Goal: Information Seeking & Learning: Learn about a topic

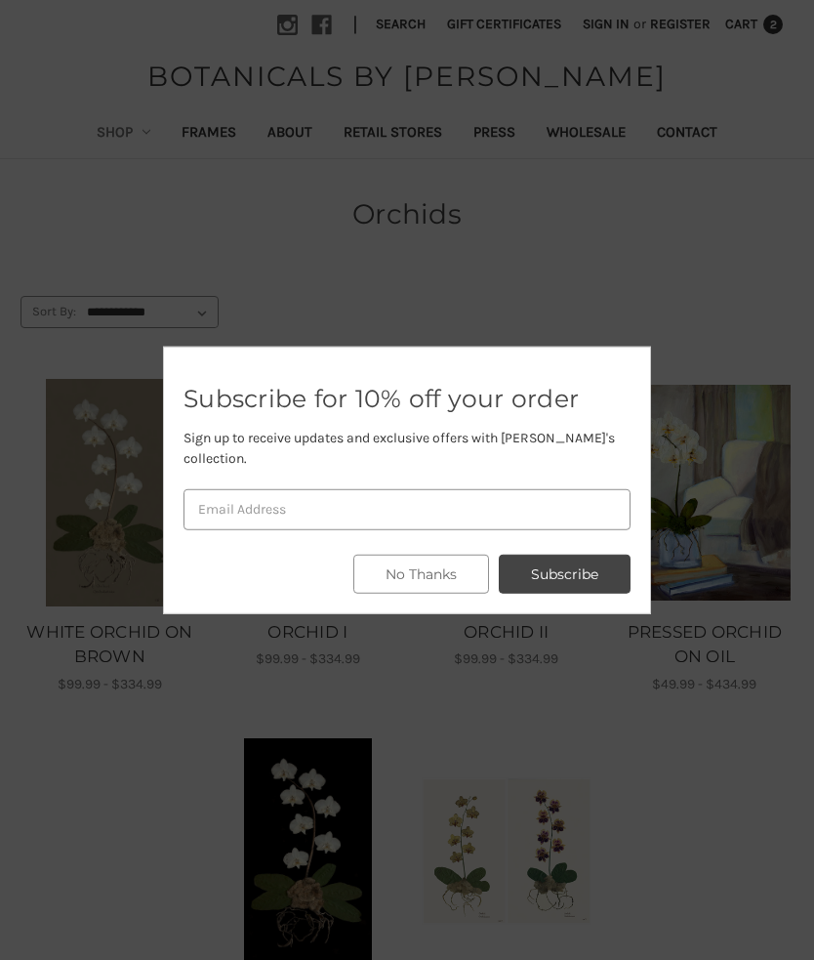
click at [458, 556] on button "No Thanks" at bounding box center [421, 574] width 136 height 39
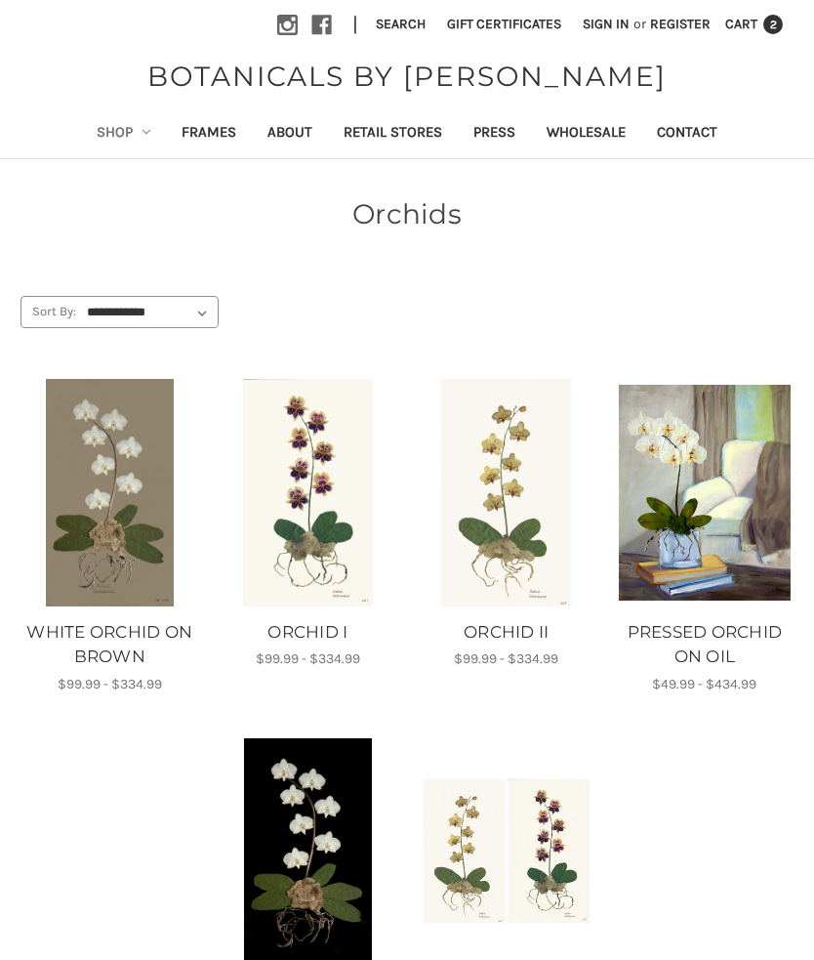
click at [201, 129] on link "Frames" at bounding box center [209, 134] width 86 height 48
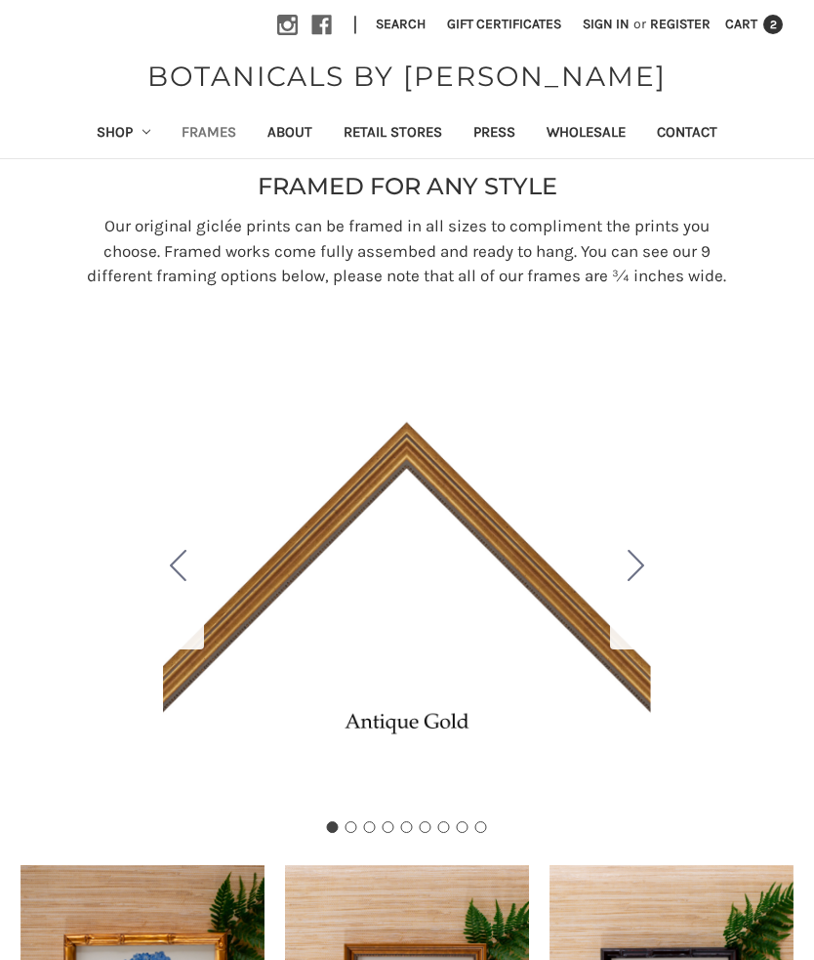
click at [644, 581] on icon "Go to slide 2" at bounding box center [636, 565] width 17 height 31
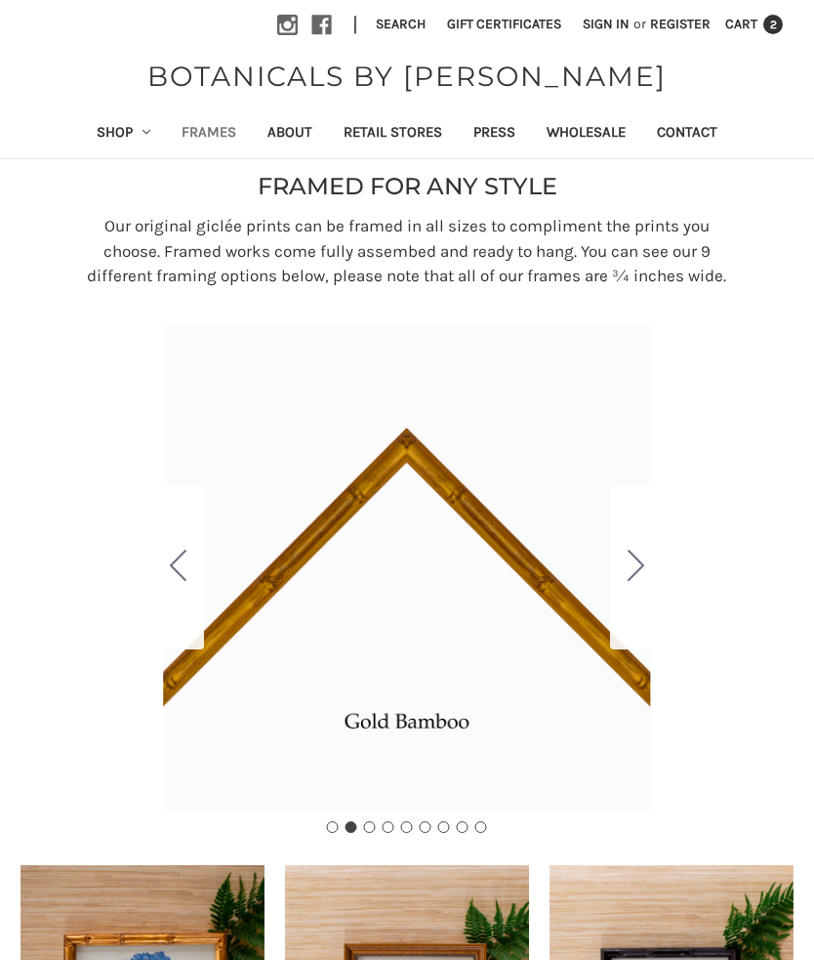
click at [639, 579] on icon "Go to slide 3" at bounding box center [636, 565] width 17 height 31
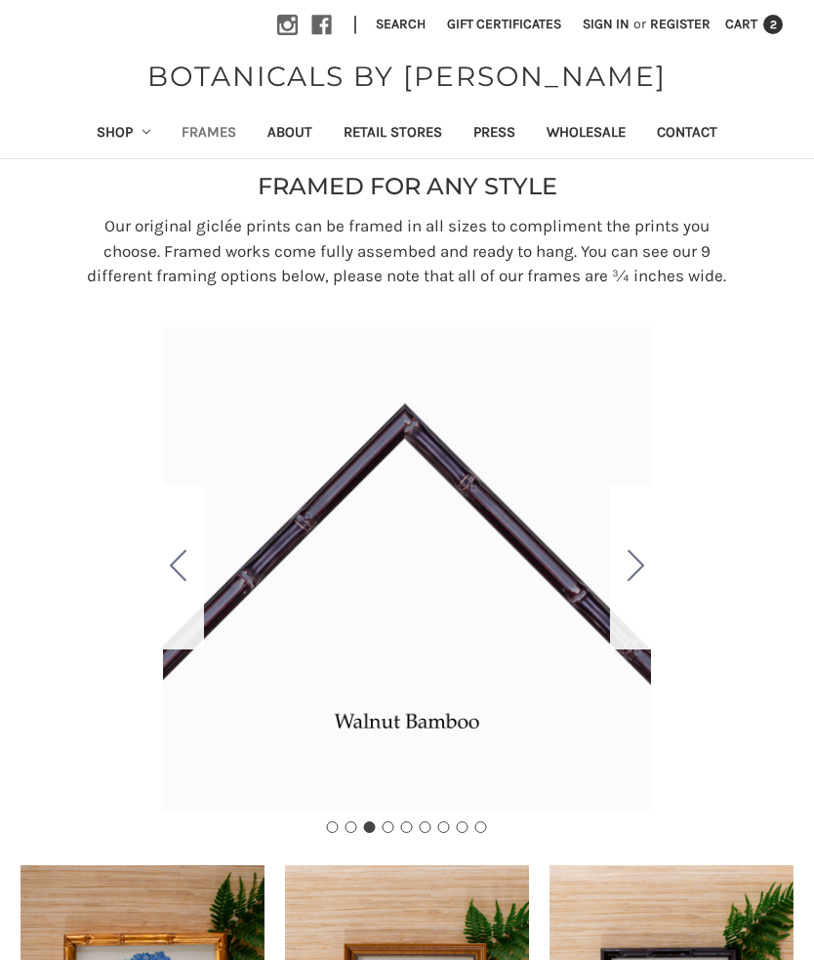
click at [641, 578] on icon "Go to slide 4" at bounding box center [636, 565] width 17 height 31
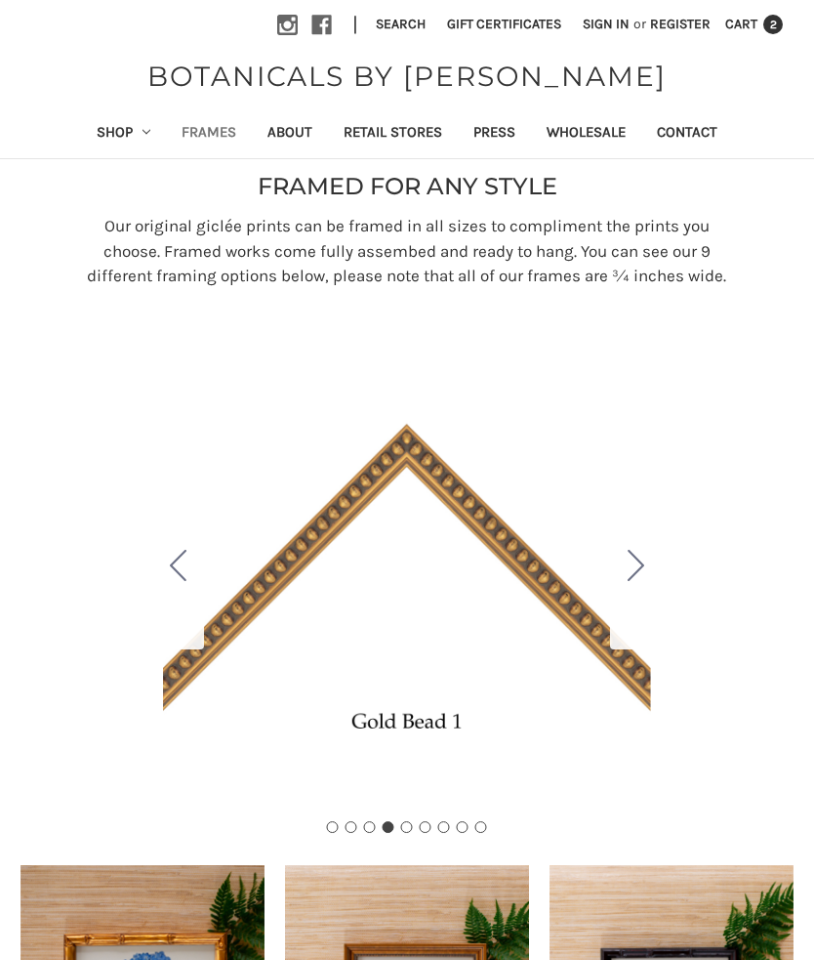
click at [647, 586] on button "Go to slide 5" at bounding box center [635, 567] width 51 height 164
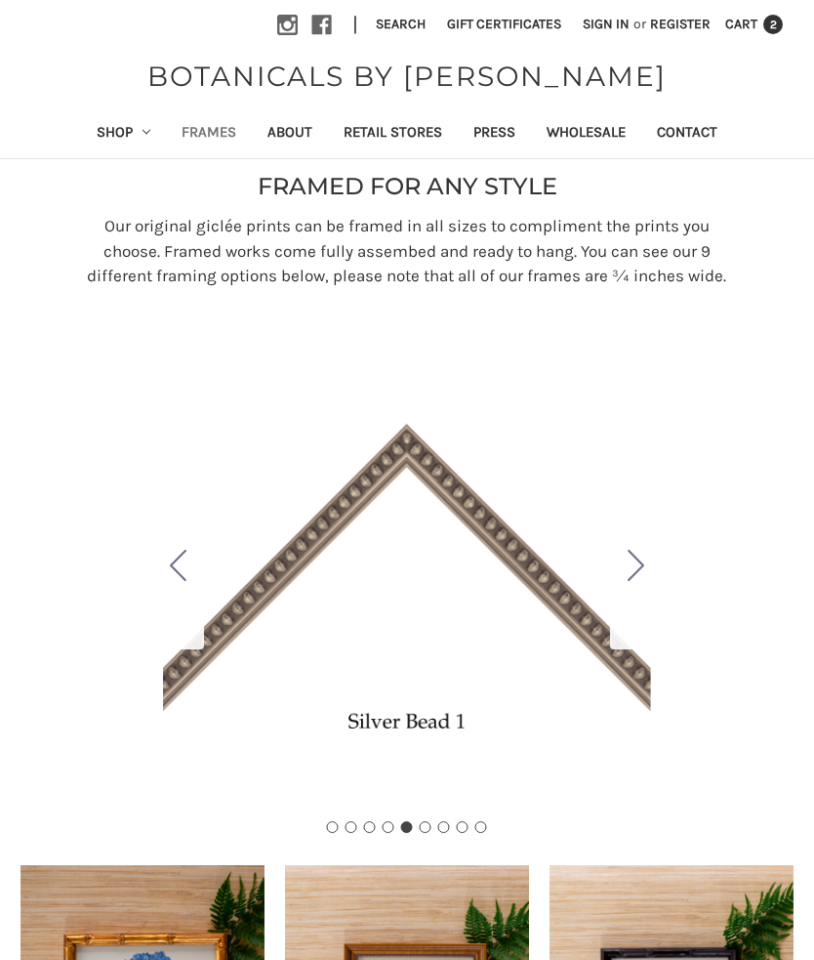
click at [646, 588] on button "Go to slide 6" at bounding box center [635, 567] width 51 height 164
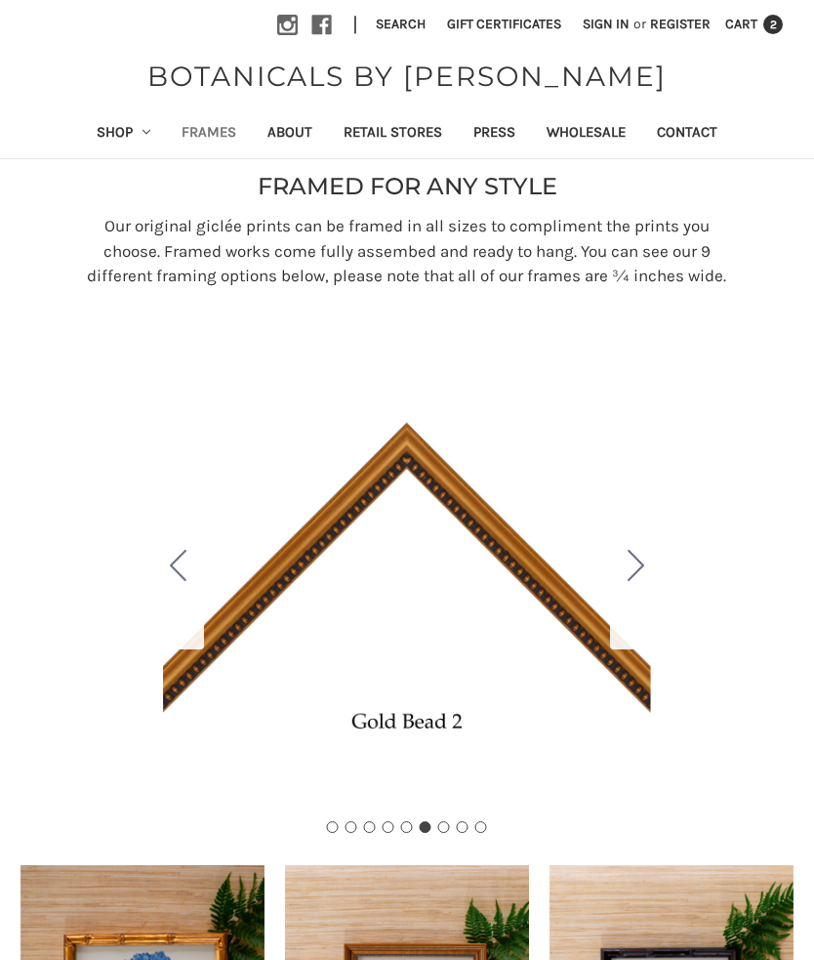
click at [647, 585] on button "Go to slide 7" at bounding box center [635, 567] width 51 height 164
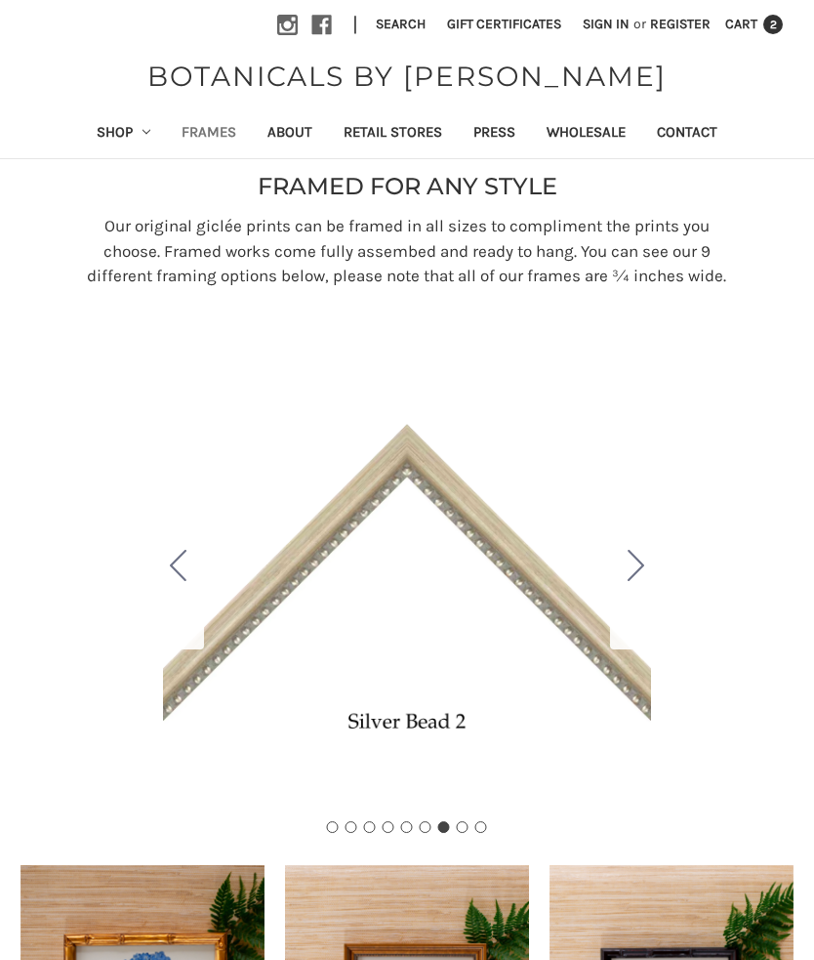
click at [652, 580] on button "Go to slide 8" at bounding box center [635, 567] width 51 height 164
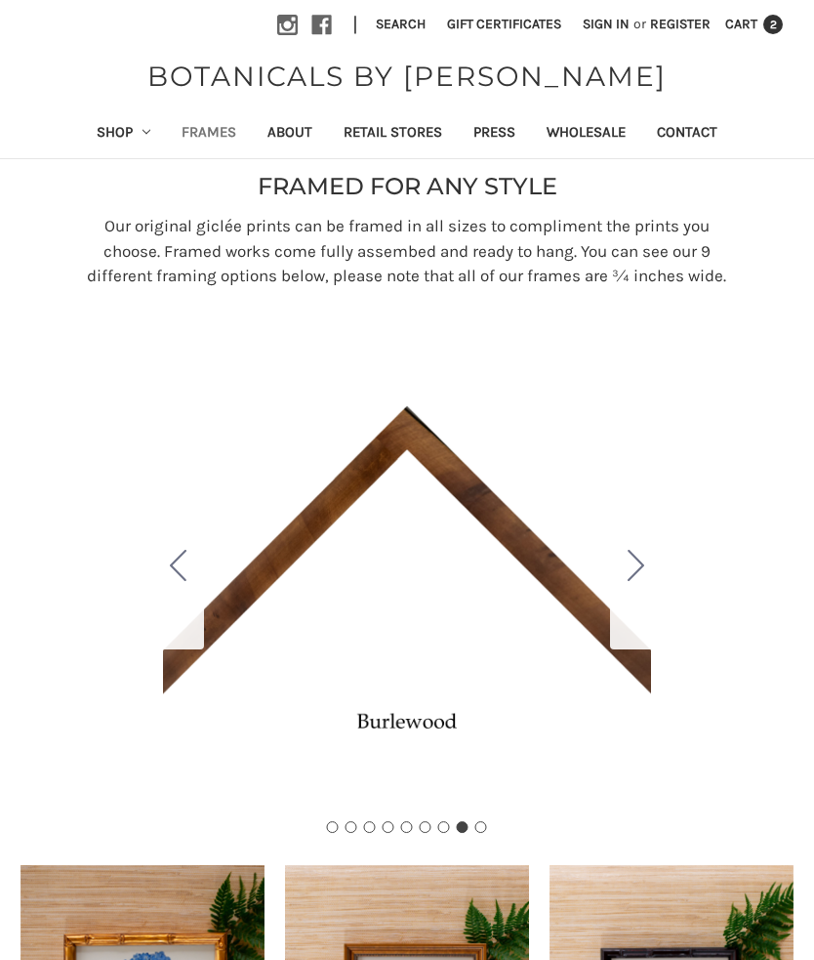
click at [650, 590] on button "Go to slide 9" at bounding box center [635, 567] width 51 height 164
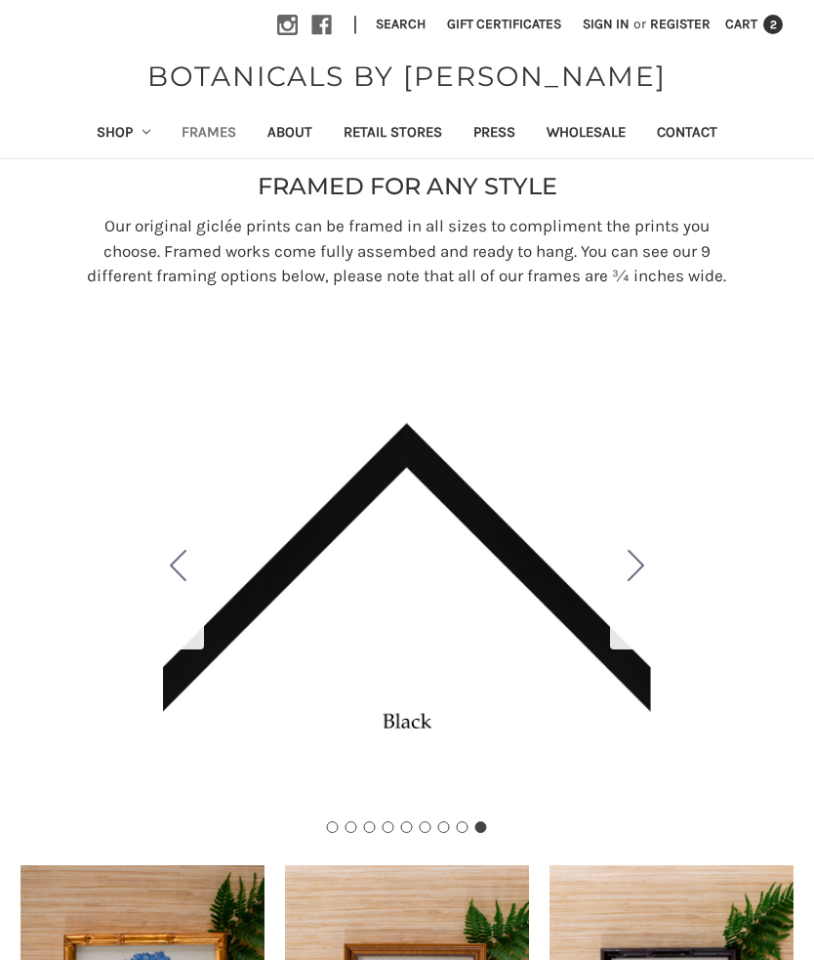
click at [645, 597] on button "Go to slide 1" at bounding box center [635, 567] width 51 height 164
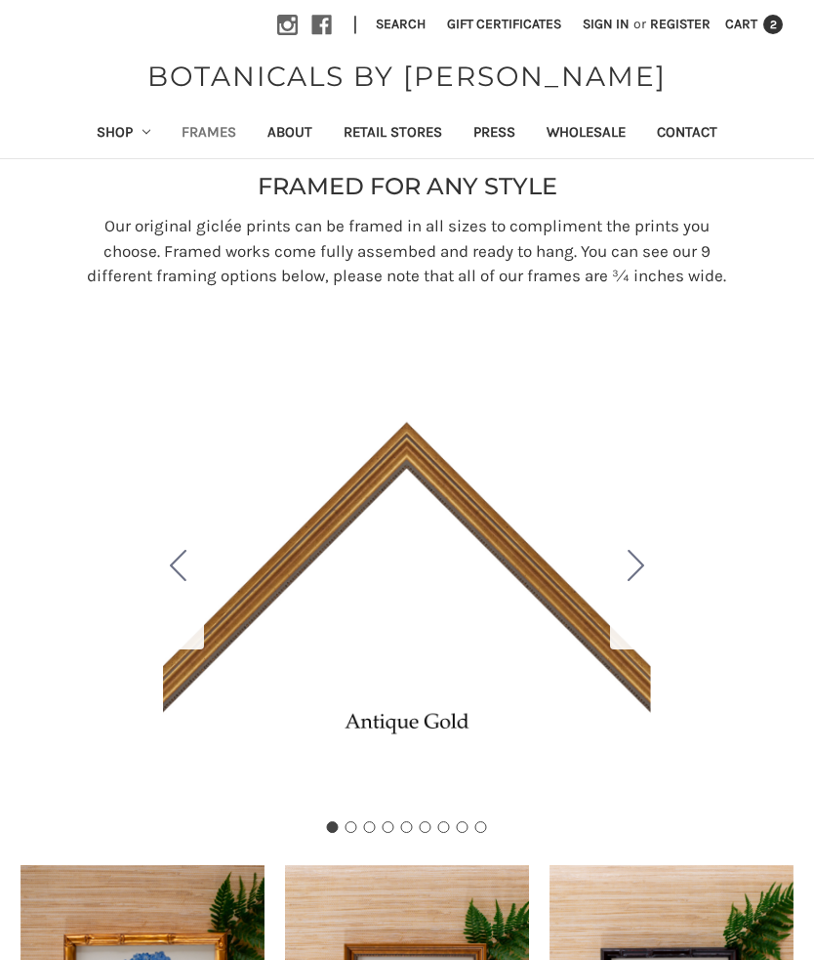
click at [641, 581] on icon "Go to slide 2" at bounding box center [636, 565] width 17 height 31
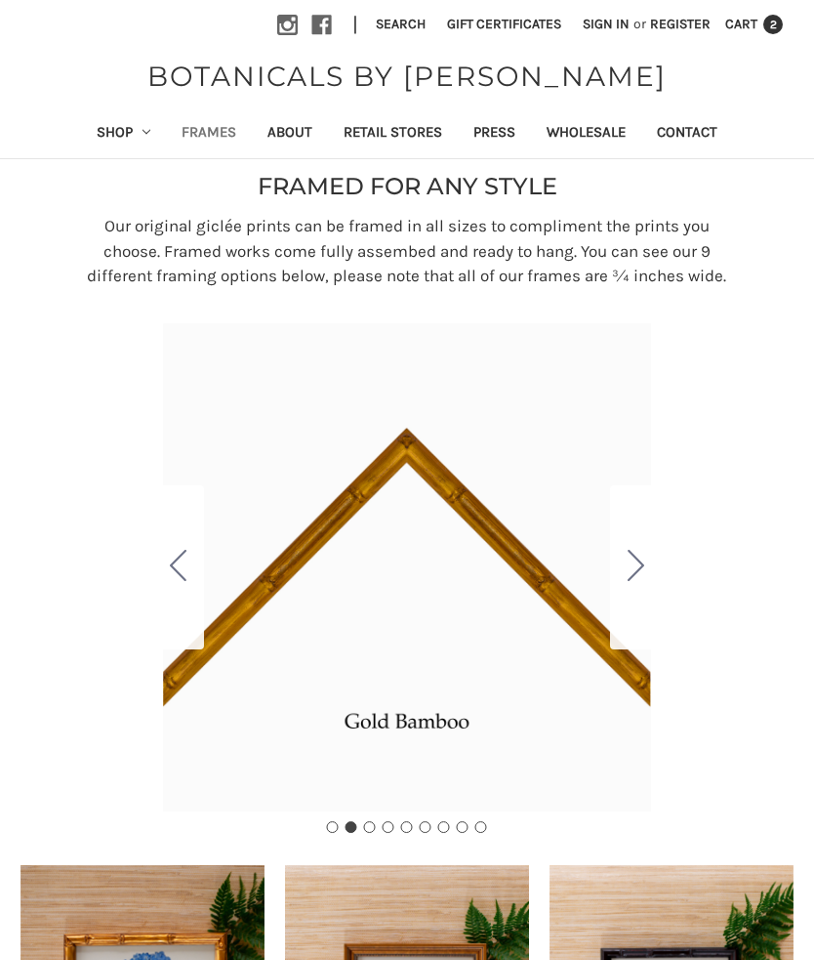
click at [638, 576] on icon "Go to slide 3" at bounding box center [636, 565] width 17 height 31
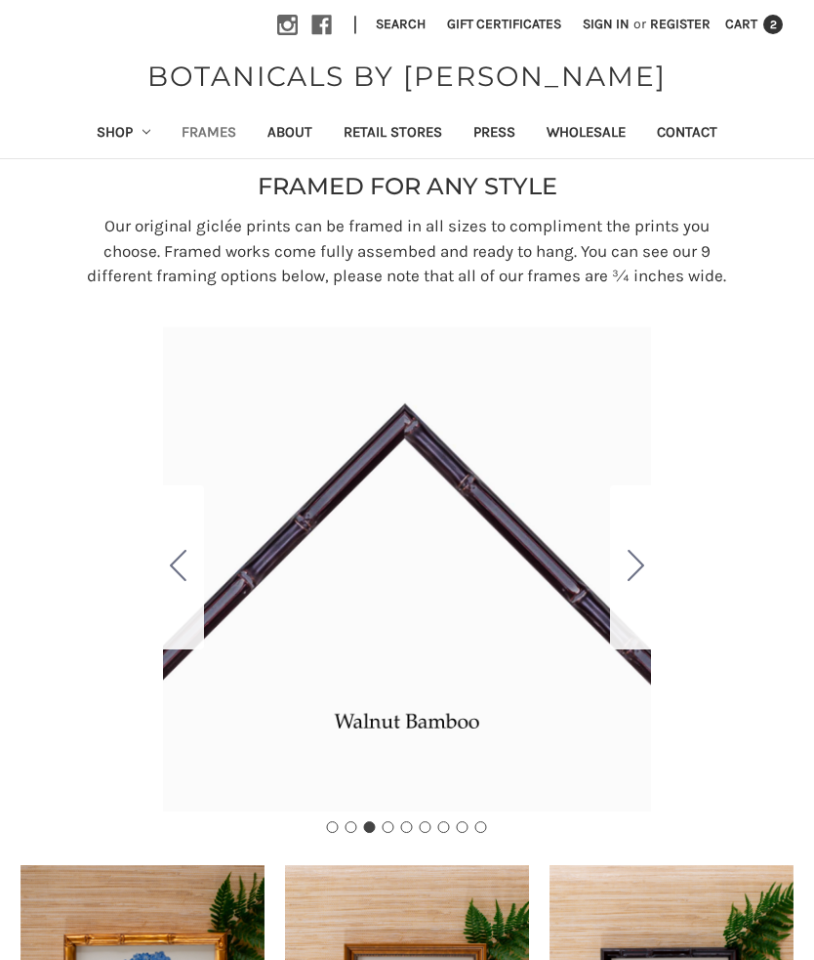
click at [645, 563] on button "Go to slide 4" at bounding box center [635, 567] width 51 height 164
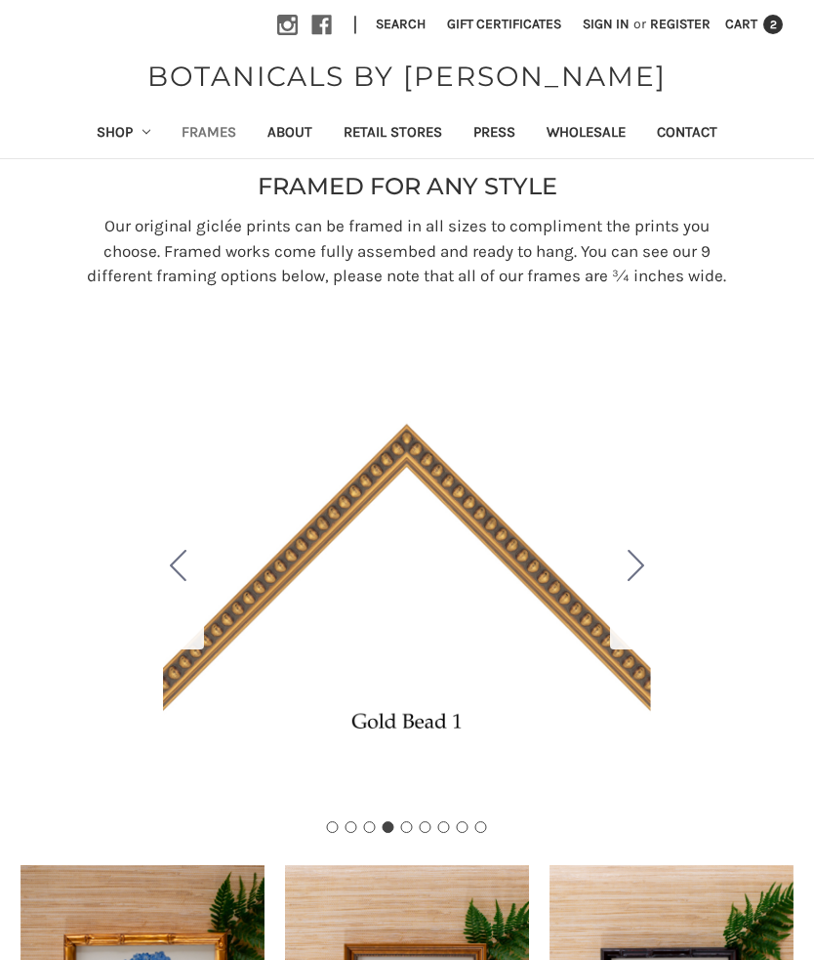
click at [646, 566] on button "Go to slide 5" at bounding box center [635, 567] width 51 height 164
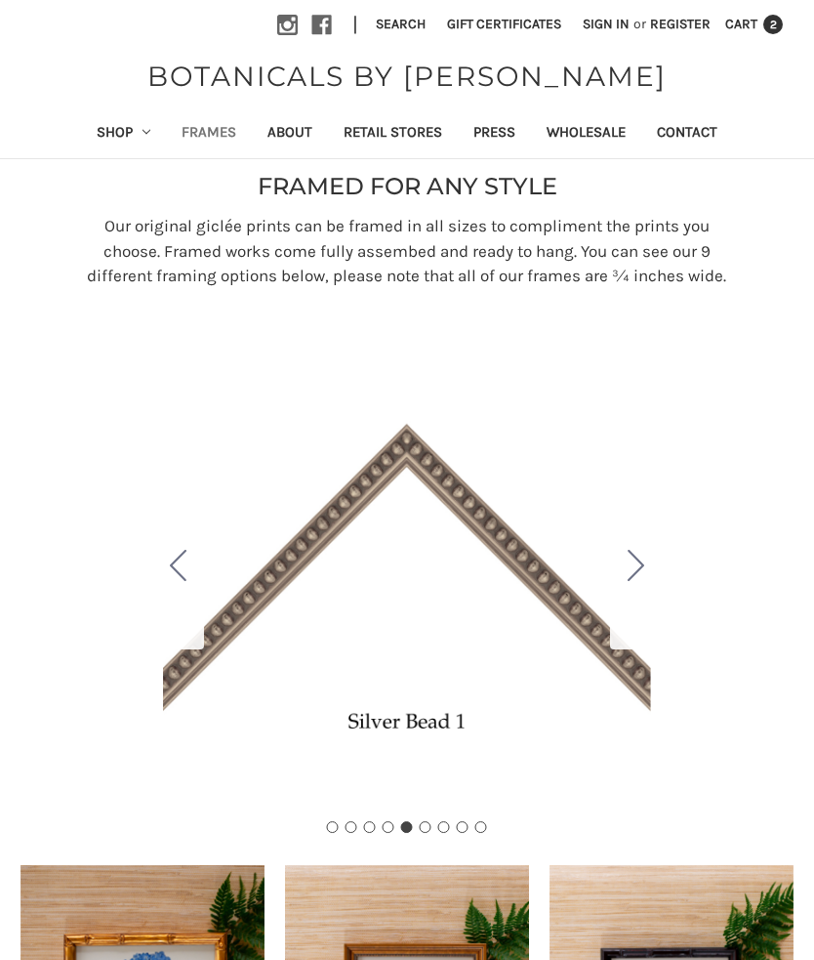
click at [644, 575] on icon "Go to slide 6" at bounding box center [636, 565] width 17 height 31
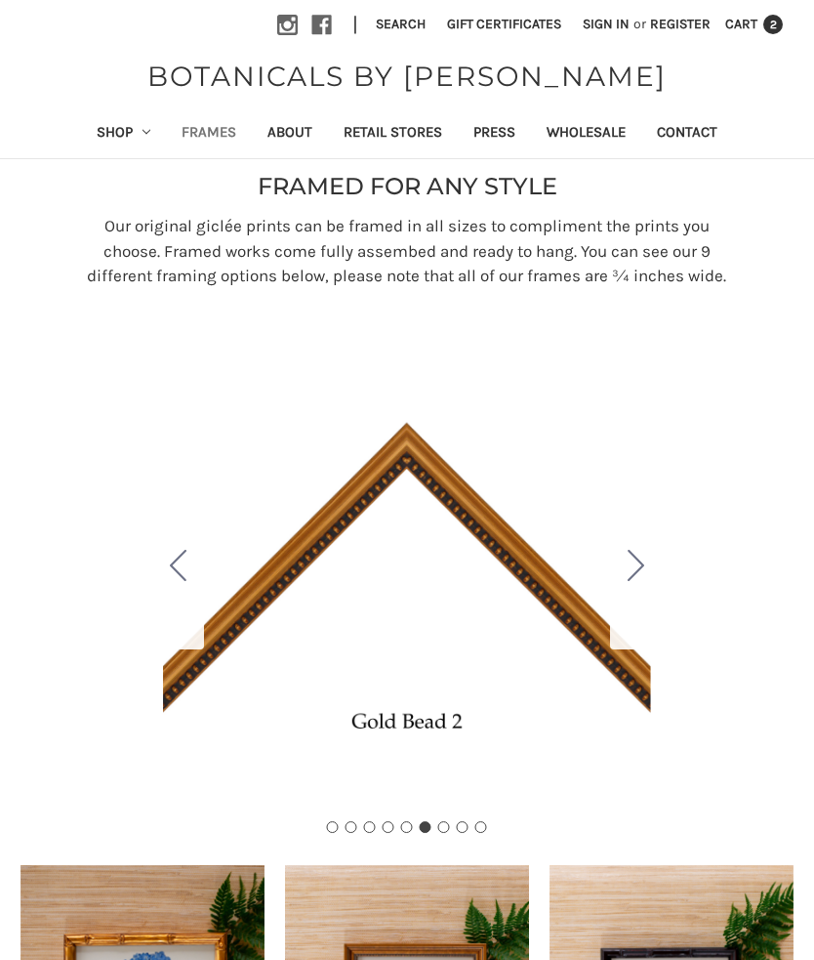
click at [168, 583] on button "Go to slide 5" at bounding box center [178, 567] width 51 height 164
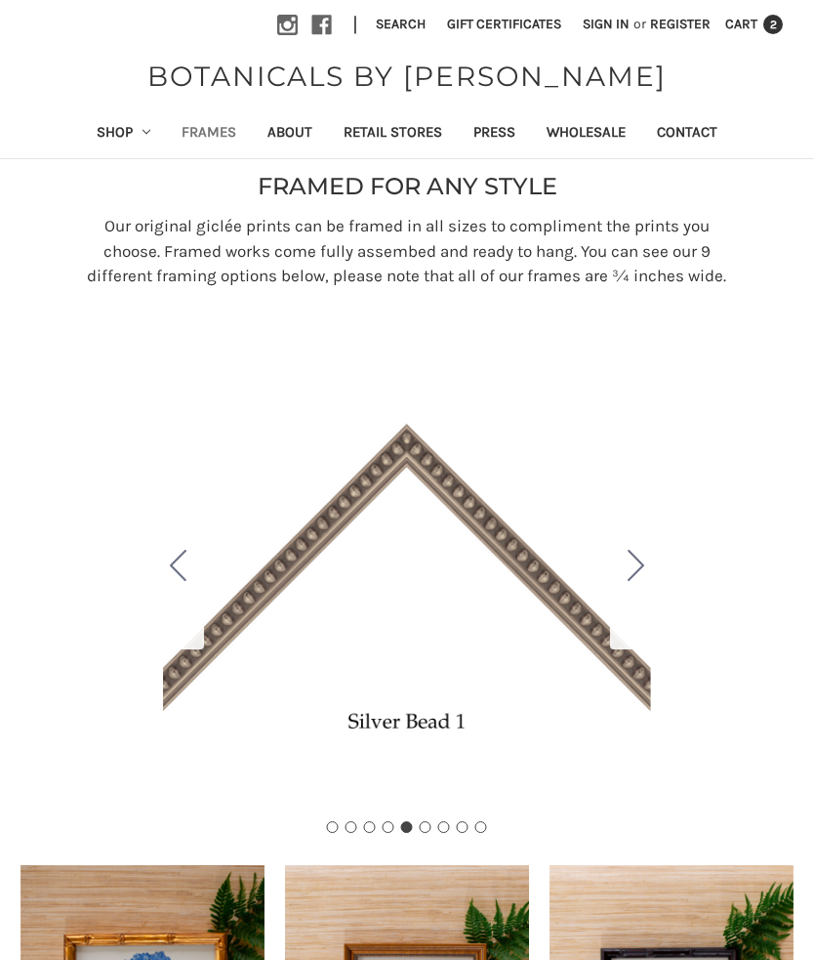
click at [637, 581] on icon "Go to slide 6" at bounding box center [636, 565] width 17 height 31
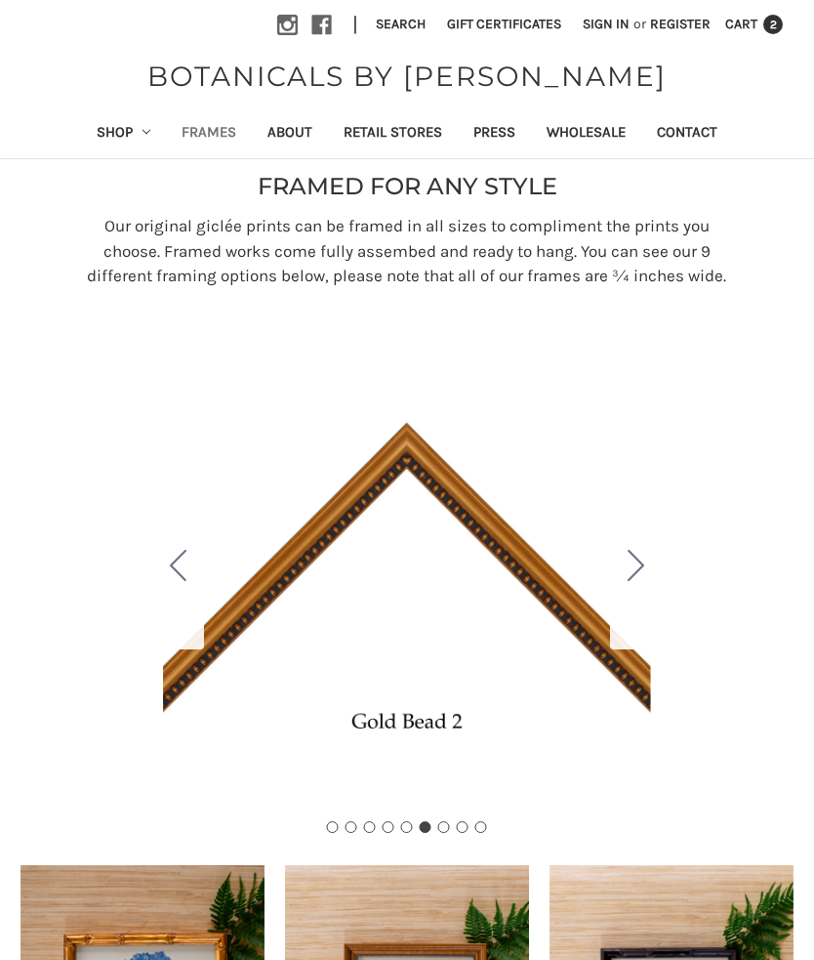
click at [643, 581] on icon "Go to slide 7" at bounding box center [636, 565] width 17 height 31
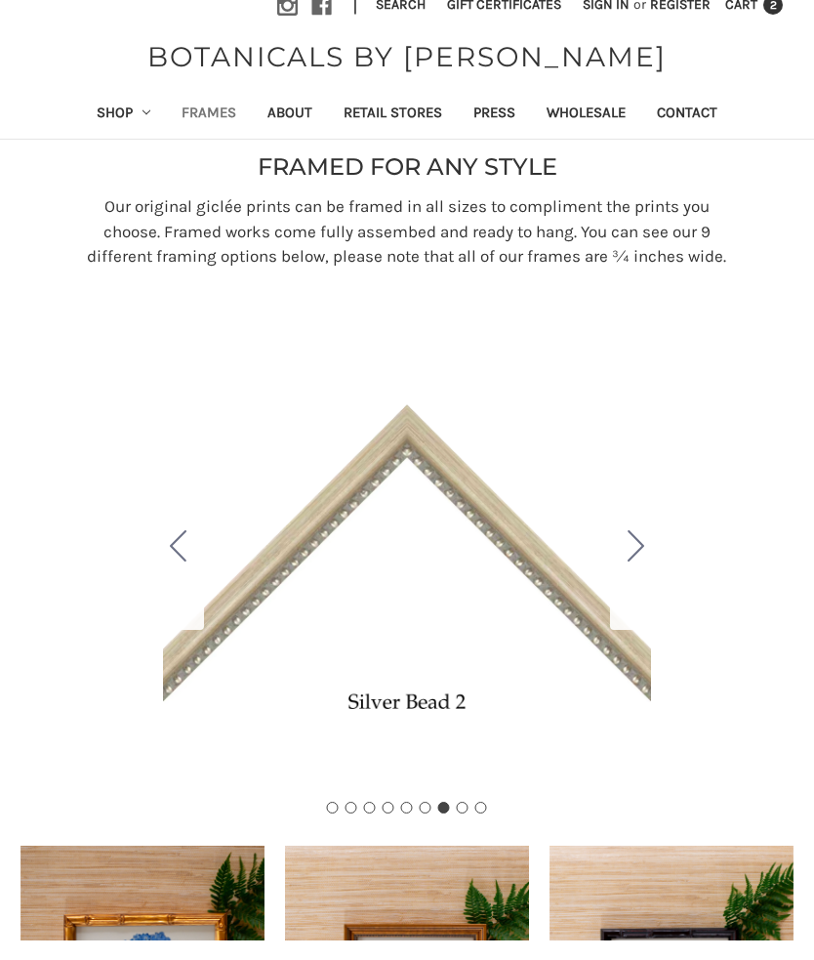
scroll to position [20, 0]
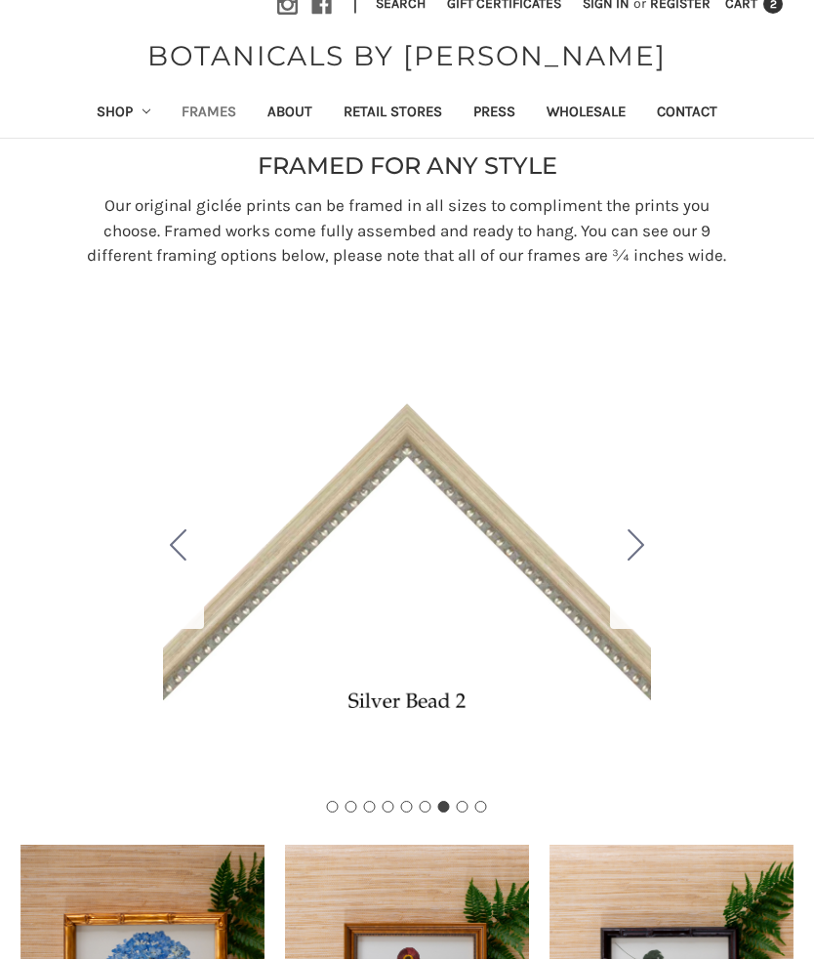
click at [484, 539] on div "Carousel Title Add a description for your carousel slide. You can use this to p…" at bounding box center [407, 548] width 509 height 488
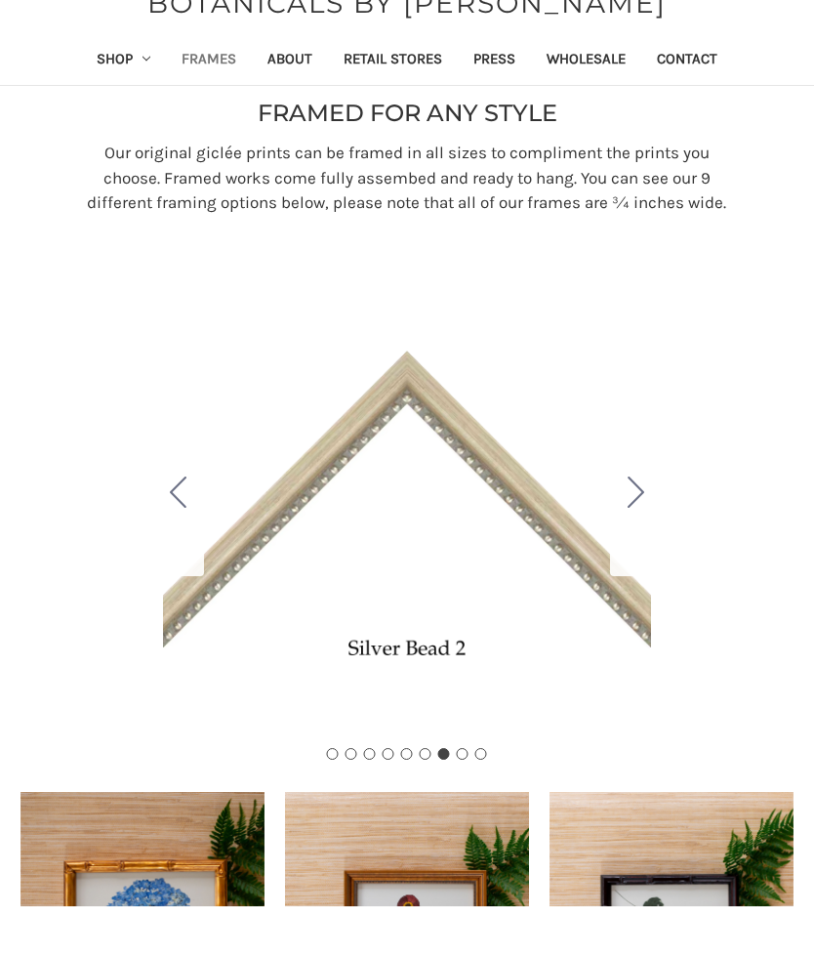
scroll to position [73, 0]
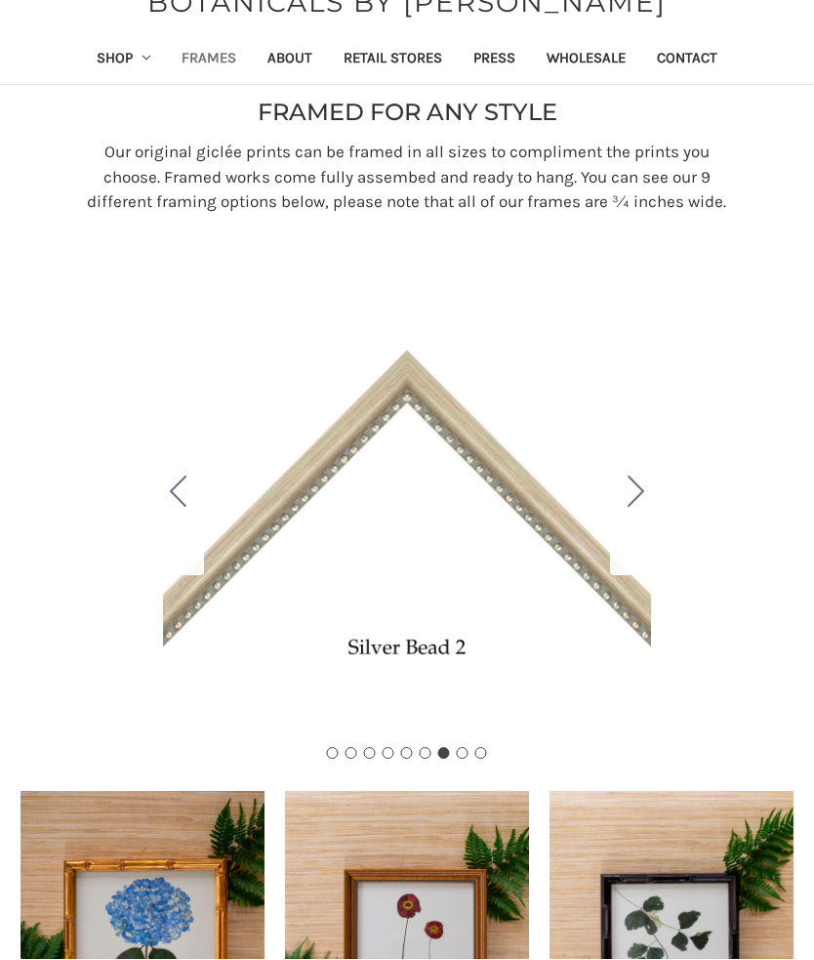
click at [640, 508] on icon "Go to slide 8" at bounding box center [636, 492] width 17 height 31
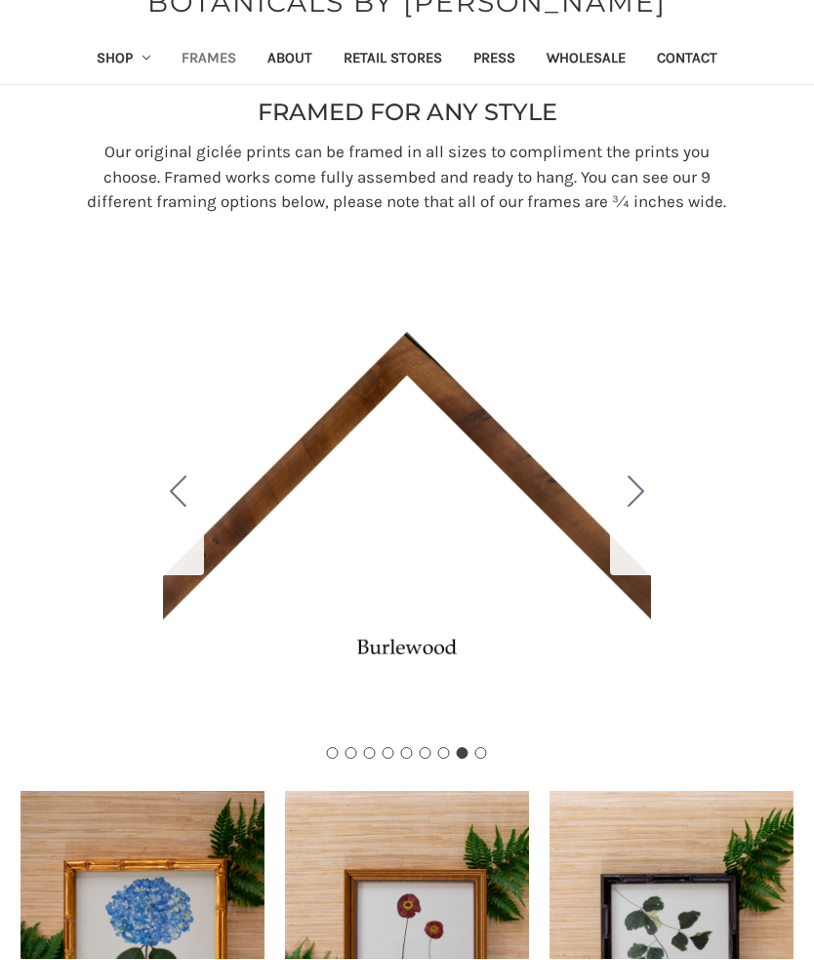
click at [643, 508] on icon "Go to slide 9" at bounding box center [636, 492] width 17 height 31
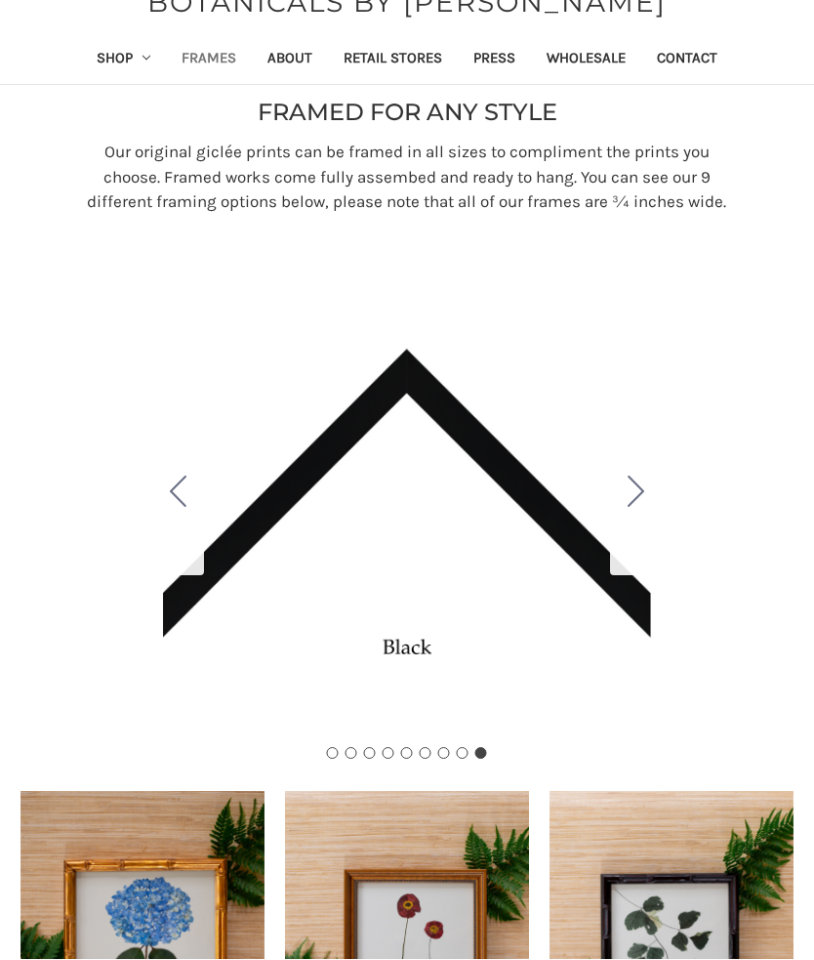
click at [643, 508] on icon "Go to slide 1" at bounding box center [636, 492] width 17 height 31
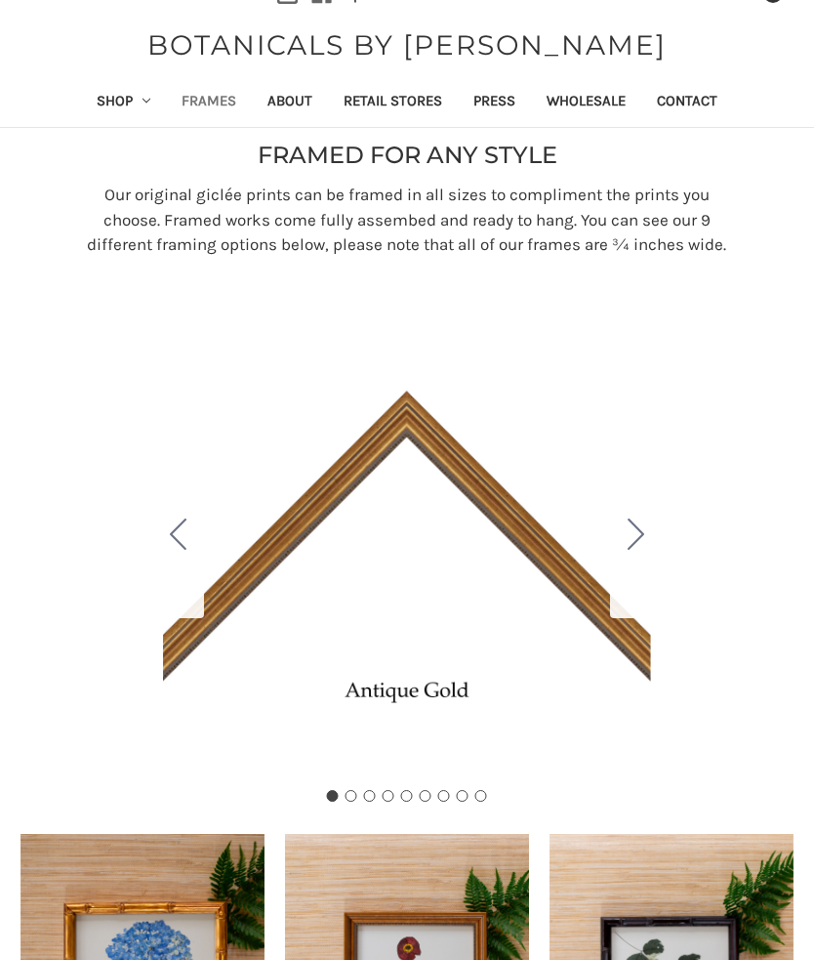
scroll to position [0, 0]
